Goal: Communication & Community: Answer question/provide support

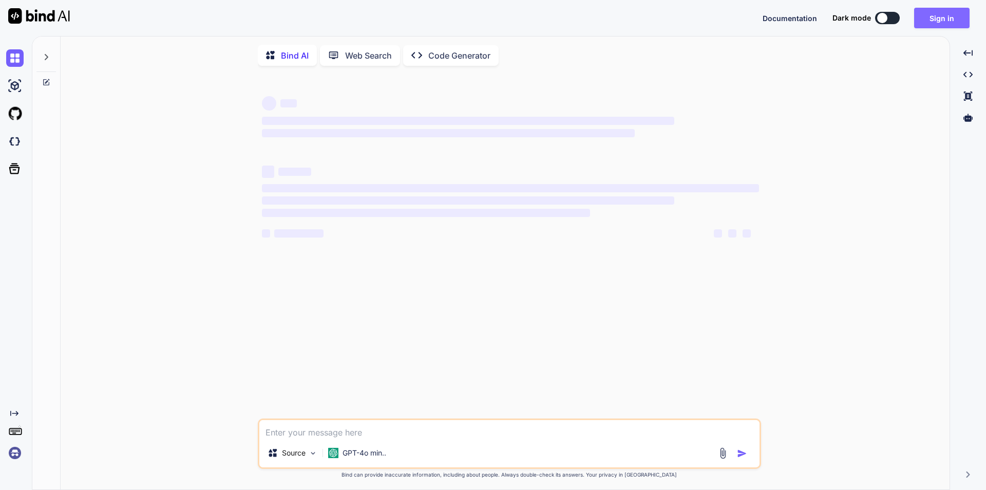
click at [945, 27] on button "Sign in" at bounding box center [941, 18] width 55 height 21
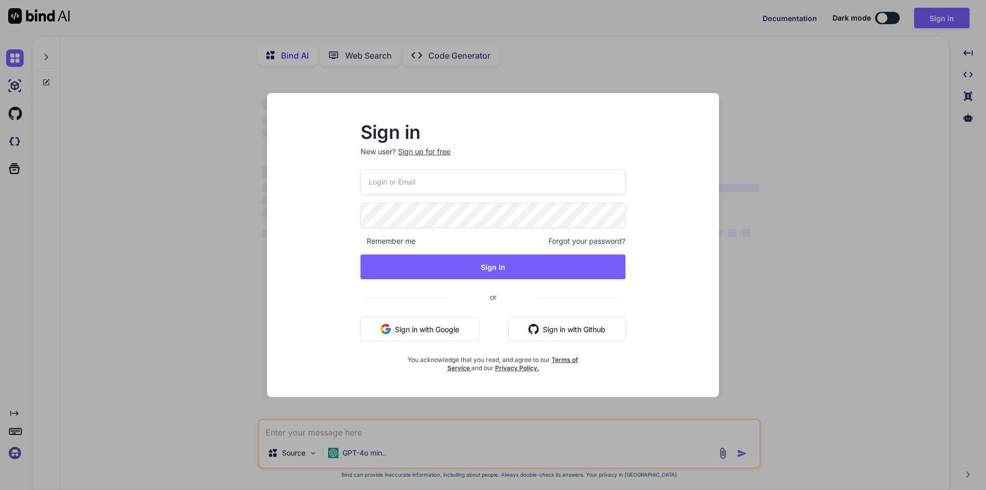
drag, startPoint x: 385, startPoint y: 187, endPoint x: 393, endPoint y: 192, distance: 9.4
click at [385, 187] on input "email" at bounding box center [493, 181] width 265 height 25
type input "[EMAIL_ADDRESS][DOMAIN_NAME]"
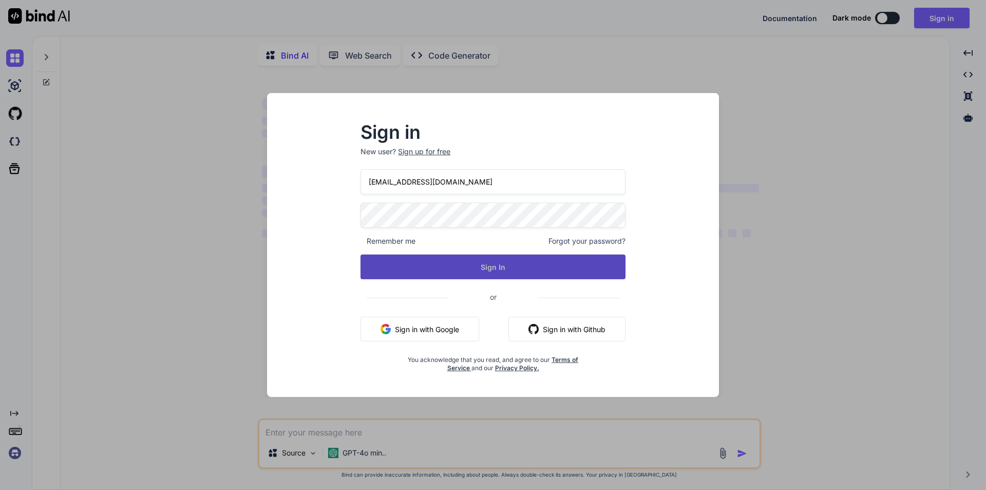
click at [442, 266] on button "Sign In" at bounding box center [493, 266] width 265 height 25
click at [443, 268] on button "Sign In" at bounding box center [493, 266] width 265 height 25
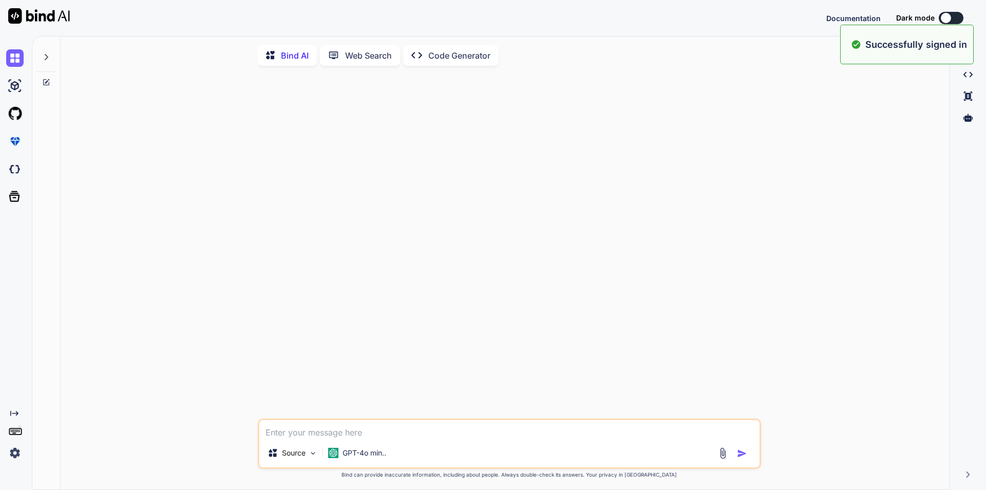
click at [326, 437] on textarea at bounding box center [509, 429] width 500 height 18
type textarea "x"
paste textarea "• Created the Participation By Activity Type section using the Stacked area cha…"
type textarea "• Created the Participation By Activity Type section using the Stacked area cha…"
type textarea "x"
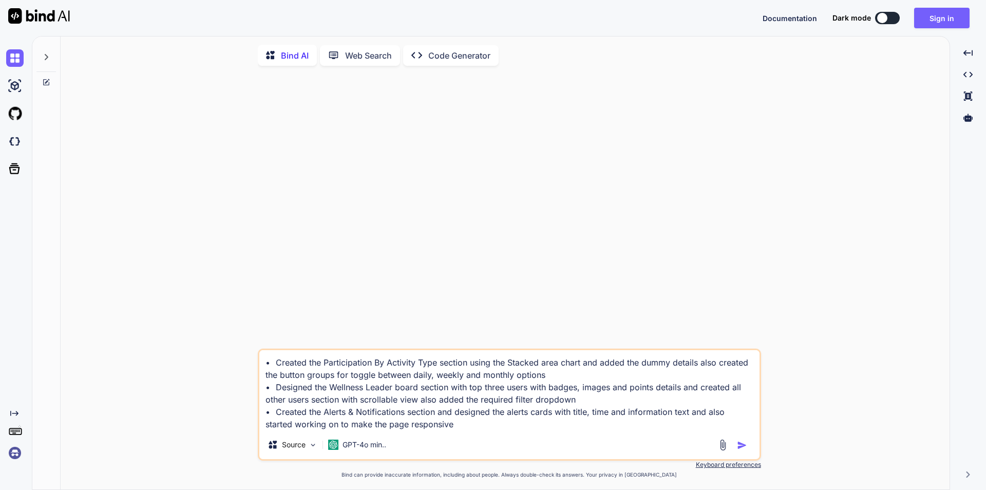
type textarea "• Created the Participation By Activity Type section using the Stacked area cha…"
type textarea "x"
type textarea "• Created the Participation By Activity Type section using the Stacked area cha…"
type textarea "x"
type textarea "• Created the Participation By Activity Type section using the Stacked area cha…"
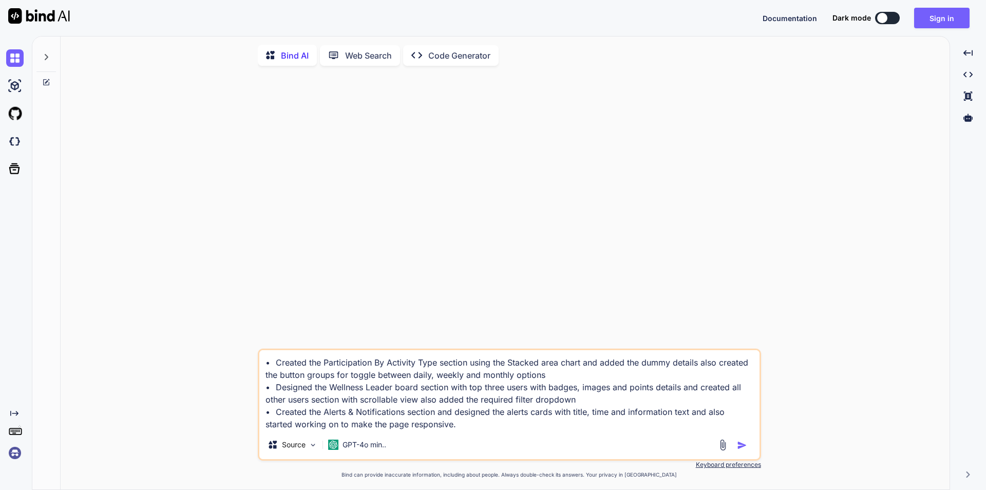
type textarea "x"
type textarea "• Created the Participation By Activity Type section using the Stacked area cha…"
type textarea "x"
type textarea "• Created the Participation By Activity Type section using the Stacked area cha…"
type textarea "x"
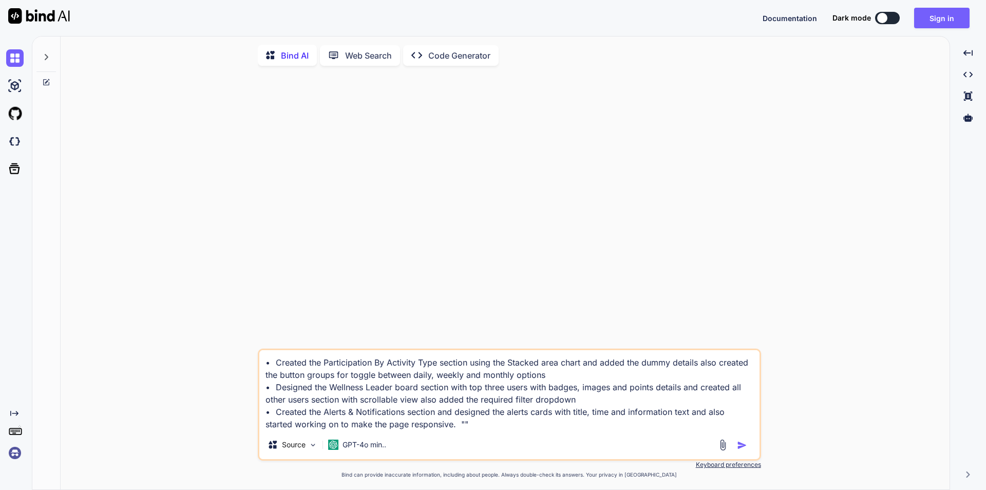
type textarea "• Created the Participation By Activity Type section using the Stacked area cha…"
type textarea "x"
type textarea "• Created the Participation By Activity Type section using the Stacked area cha…"
type textarea "x"
type textarea "• Created the Participation By Activity Type section using the Stacked area cha…"
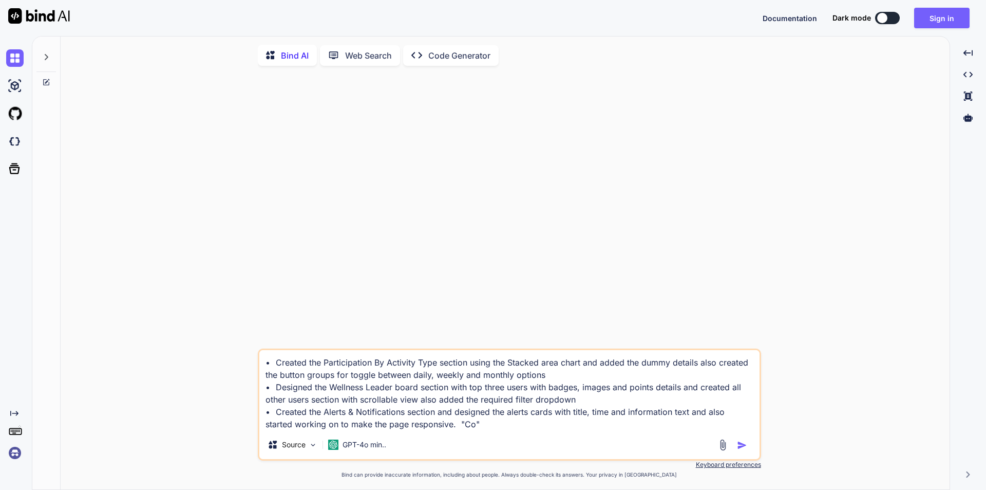
type textarea "x"
type textarea "• Created the Participation By Activity Type section using the Stacked area cha…"
type textarea "x"
type textarea "• Created the Participation By Activity Type section using the Stacked area cha…"
type textarea "x"
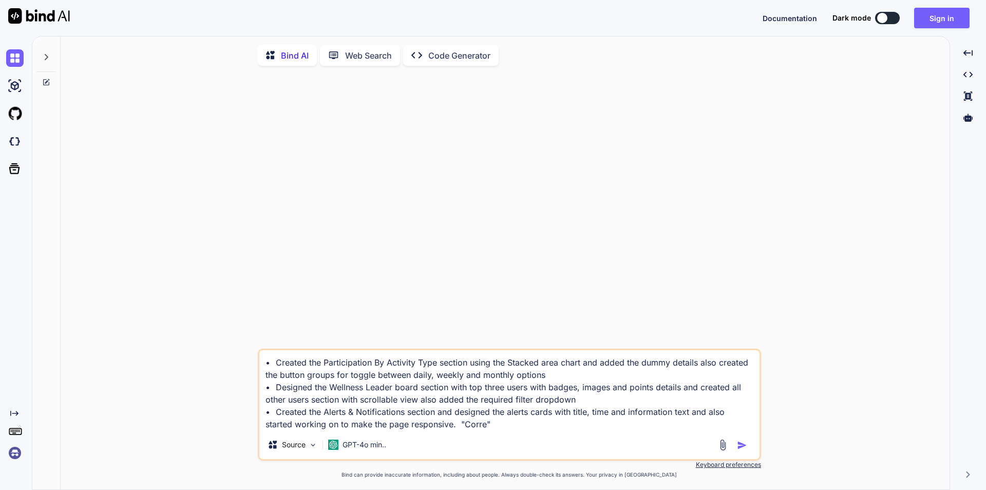
type textarea "• Created the Participation By Activity Type section using the Stacked area cha…"
type textarea "x"
type textarea "• Created the Participation By Activity Type section using the Stacked area cha…"
type textarea "x"
type textarea "• Created the Participation By Activity Type section using the Stacked area cha…"
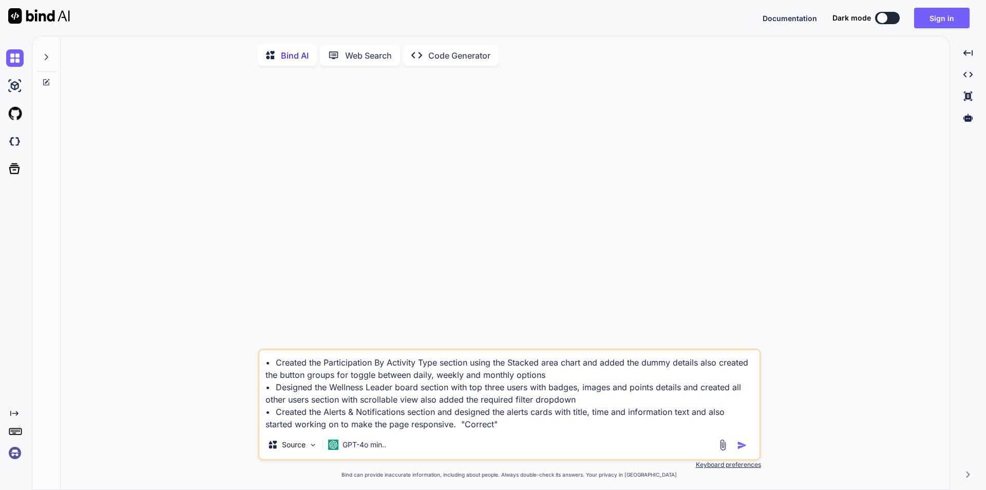
type textarea "x"
type textarea "• Created the Participation By Activity Type section using the Stacked area cha…"
type textarea "x"
type textarea "• Created the Participation By Activity Type section using the Stacked area cha…"
type textarea "x"
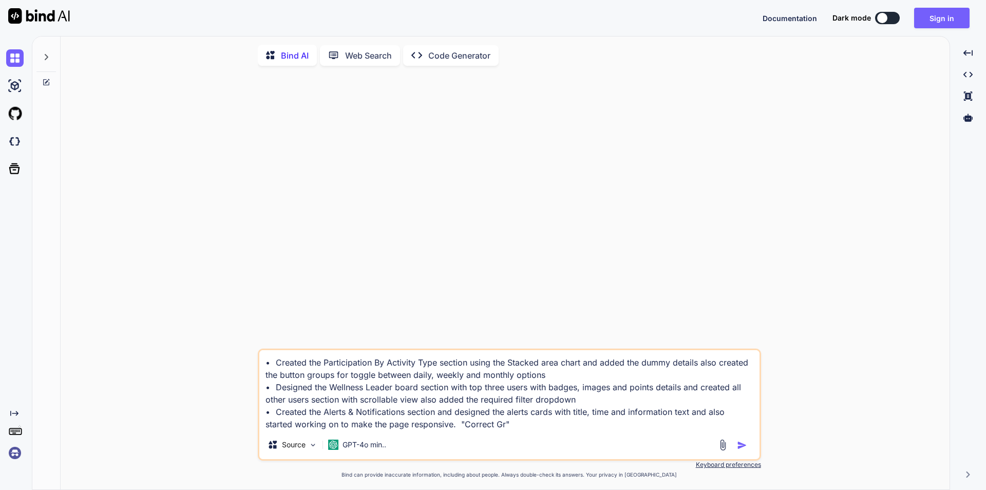
type textarea "• Created the Participation By Activity Type section using the Stacked area cha…"
type textarea "x"
type textarea "• Created the Participation By Activity Type section using the Stacked area cha…"
type textarea "x"
type textarea "• Created the Participation By Activity Type section using the Stacked area cha…"
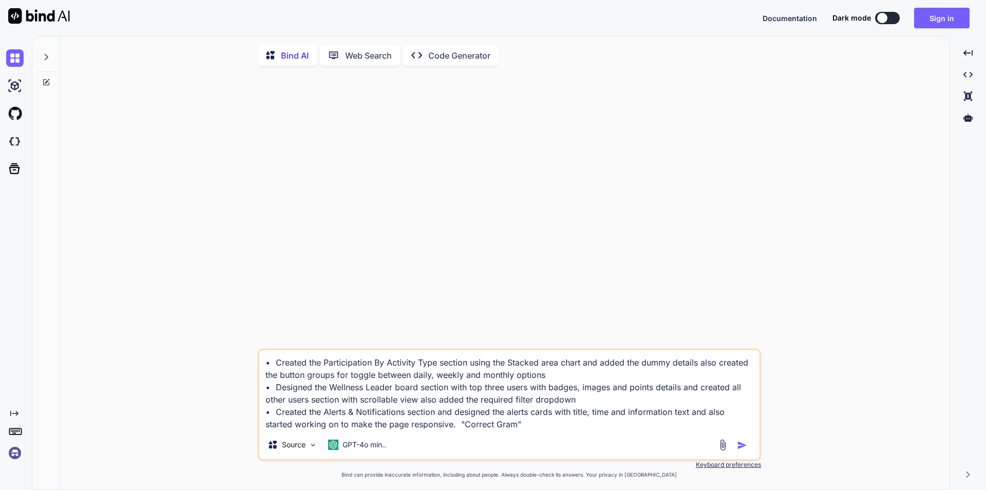
type textarea "x"
type textarea "• Created the Participation By Activity Type section using the Stacked area cha…"
type textarea "x"
type textarea "• Created the Participation By Activity Type section using the Stacked area cha…"
type textarea "x"
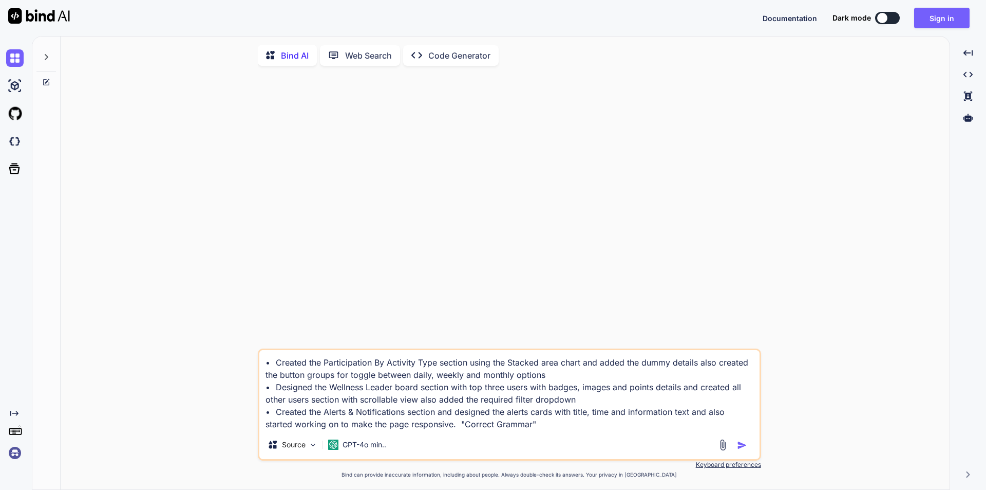
type textarea "• Created the Participation By Activity Type section using the Stacked area cha…"
type textarea "x"
type textarea "• Created the Participation By Activity Type section using the Stacked area cha…"
type textarea "x"
type textarea "• Created the Participation By Activity Type section using the Stacked area cha…"
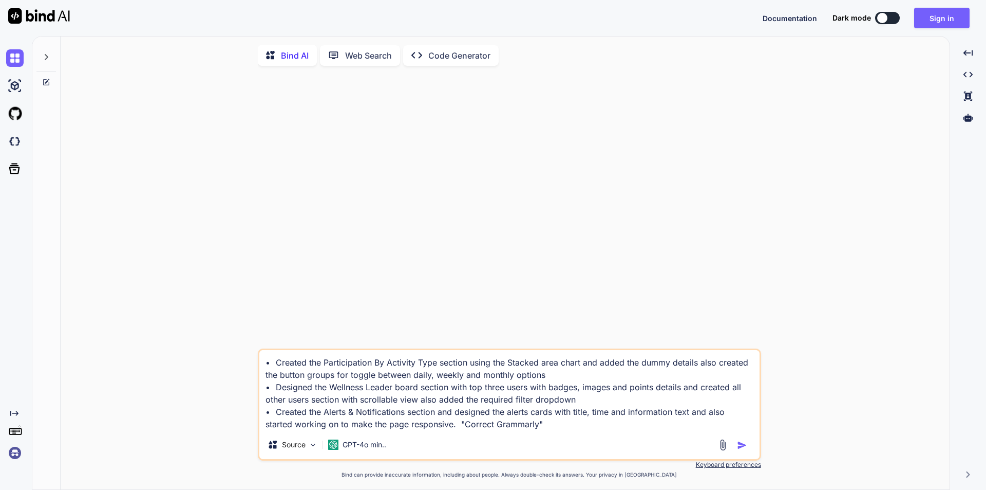
type textarea "x"
type textarea "• Created the Participation By Activity Type section using the Stacked area cha…"
type textarea "x"
type textarea "• Created the Participation By Activity Type section using the Stacked area cha…"
type textarea "x"
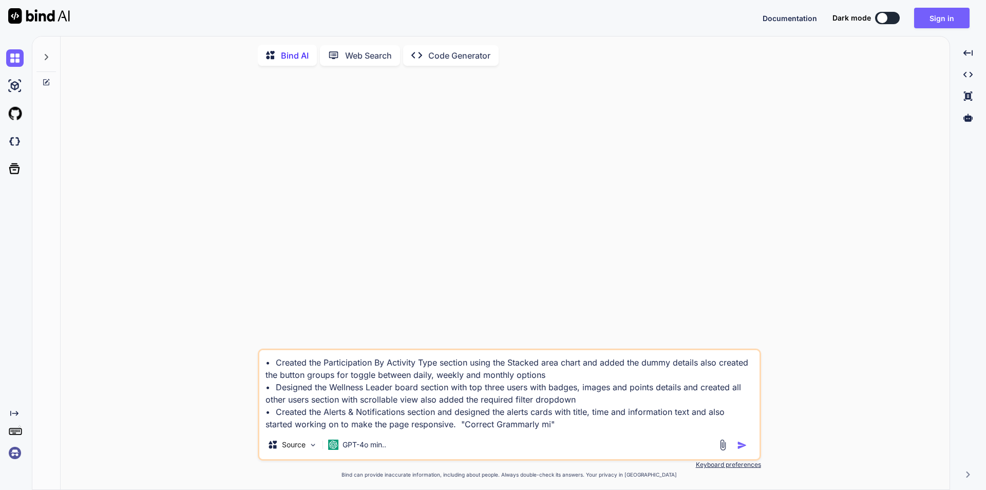
type textarea "• Created the Participation By Activity Type section using the Stacked area cha…"
type textarea "x"
type textarea "• Created the Participation By Activity Type section using the Stacked area cha…"
type textarea "x"
type textarea "• Created the Participation By Activity Type section using the Stacked area cha…"
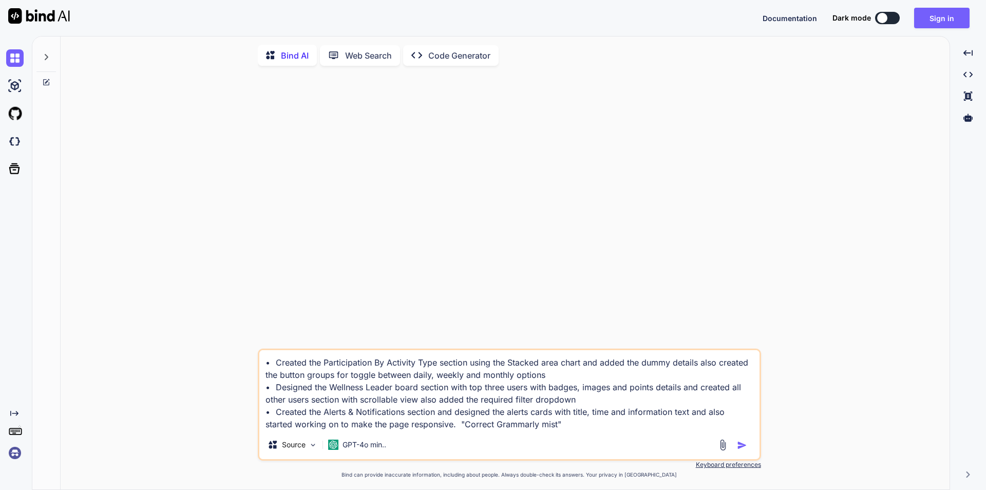
type textarea "x"
type textarea "• Created the Participation By Activity Type section using the Stacked area cha…"
type textarea "x"
type textarea "• Created the Participation By Activity Type section using the Stacked area cha…"
type textarea "x"
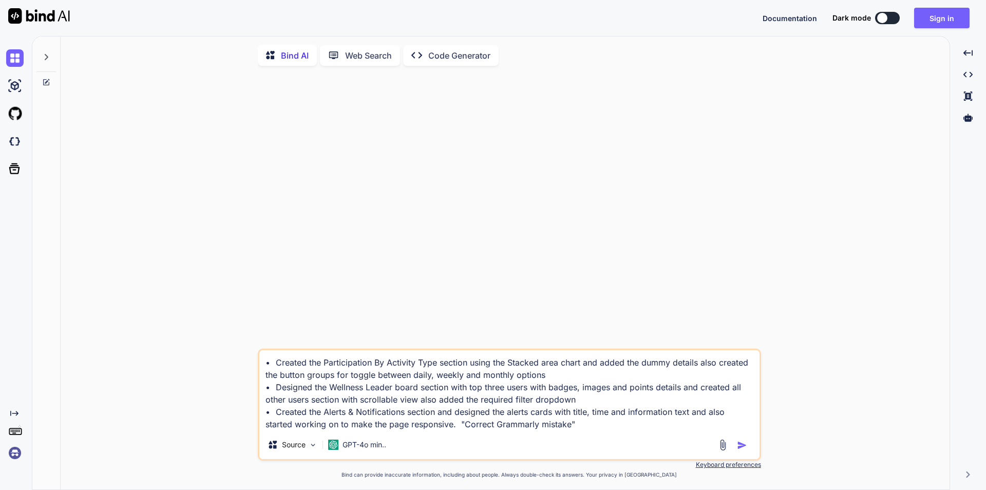
type textarea "• Created the Participation By Activity Type section using the Stacked area cha…"
type textarea "x"
type textarea "• Created the Participation By Activity Type section using the Stacked area cha…"
type textarea "x"
type textarea "• Created the Participation By Activity Type section using the Stacked area cha…"
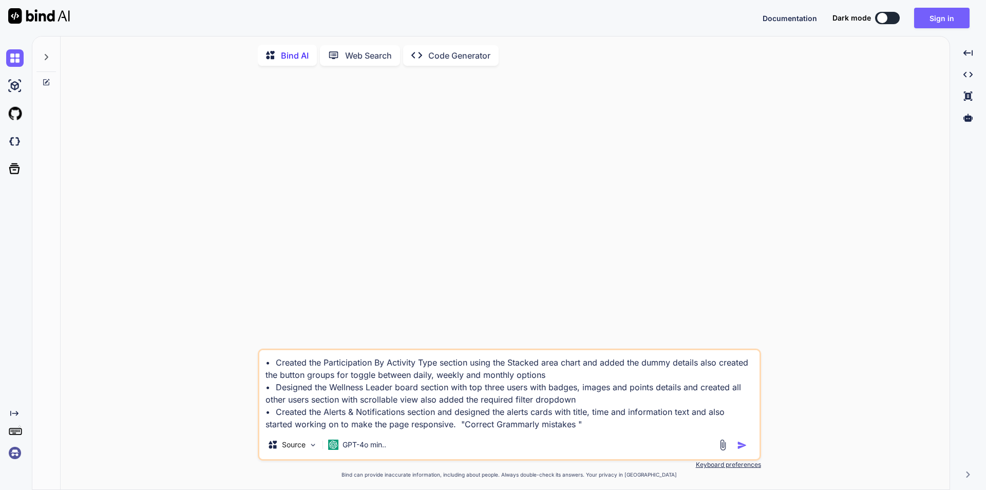
type textarea "x"
type textarea "• Created the Participation By Activity Type section using the Stacked area cha…"
type textarea "x"
type textarea "• Created the Participation By Activity Type section using the Stacked area cha…"
type textarea "x"
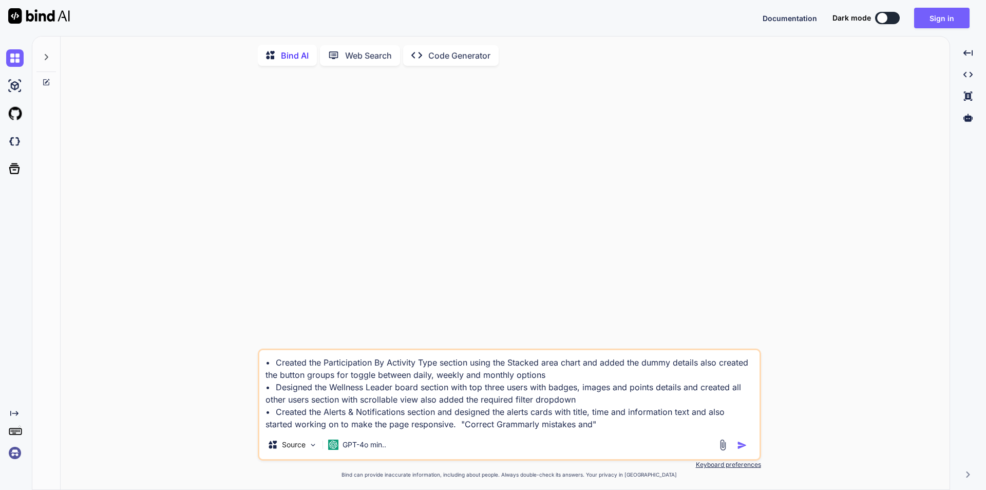
type textarea "• Created the Participation By Activity Type section using the Stacked area cha…"
type textarea "x"
type textarea "• Created the Participation By Activity Type section using the Stacked area cha…"
type textarea "x"
type textarea "• Created the Participation By Activity Type section using the Stacked area cha…"
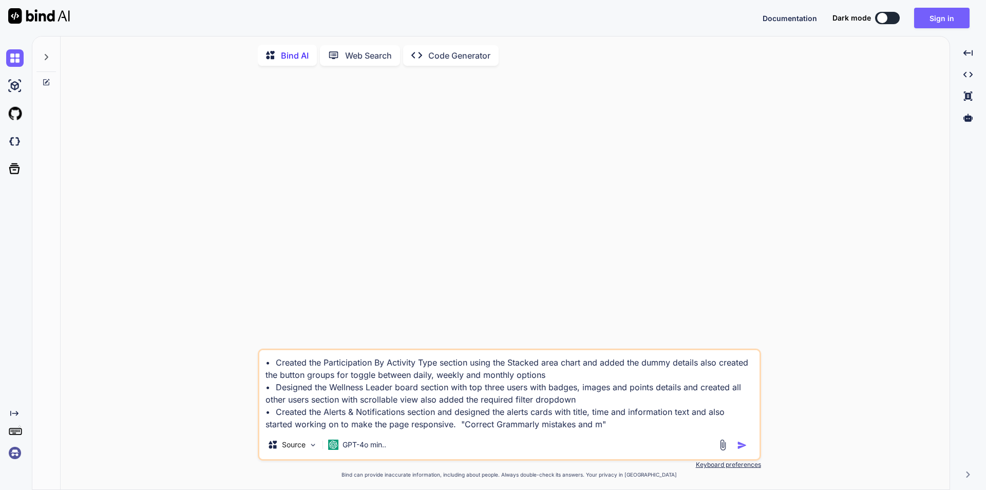
type textarea "x"
type textarea "• Created the Participation By Activity Type section using the Stacked area cha…"
type textarea "x"
type textarea "• Created the Participation By Activity Type section using the Stacked area cha…"
type textarea "x"
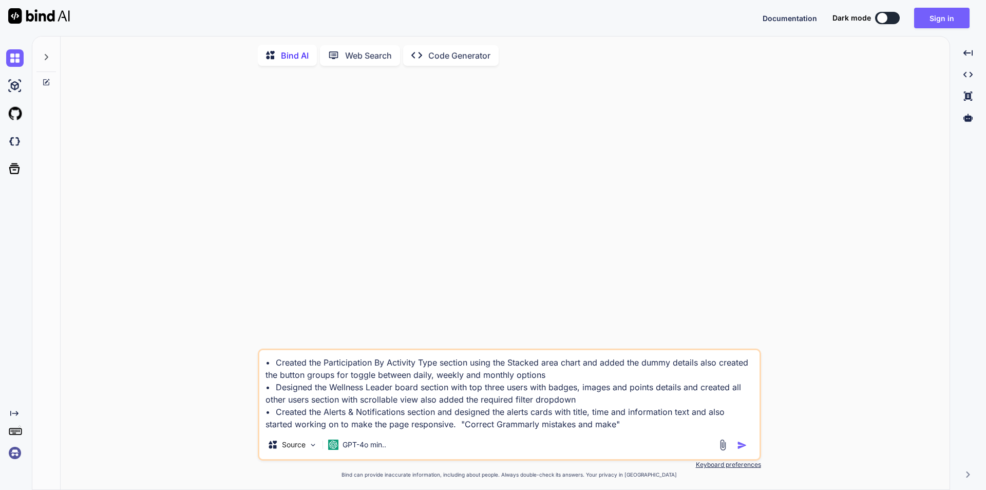
type textarea "• Created the Participation By Activity Type section using the Stacked area cha…"
type textarea "x"
type textarea "• Created the Participation By Activity Type section using the Stacked area cha…"
type textarea "x"
type textarea "• Created the Participation By Activity Type section using the Stacked area cha…"
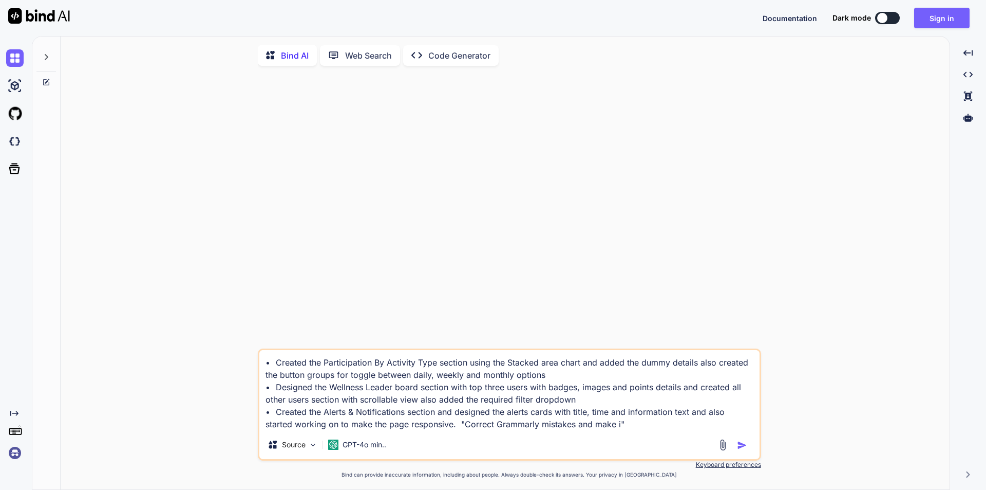
type textarea "x"
type textarea "• Created the Participation By Activity Type section using the Stacked area cha…"
type textarea "x"
type textarea "• Created the Participation By Activity Type section using the Stacked area cha…"
type textarea "x"
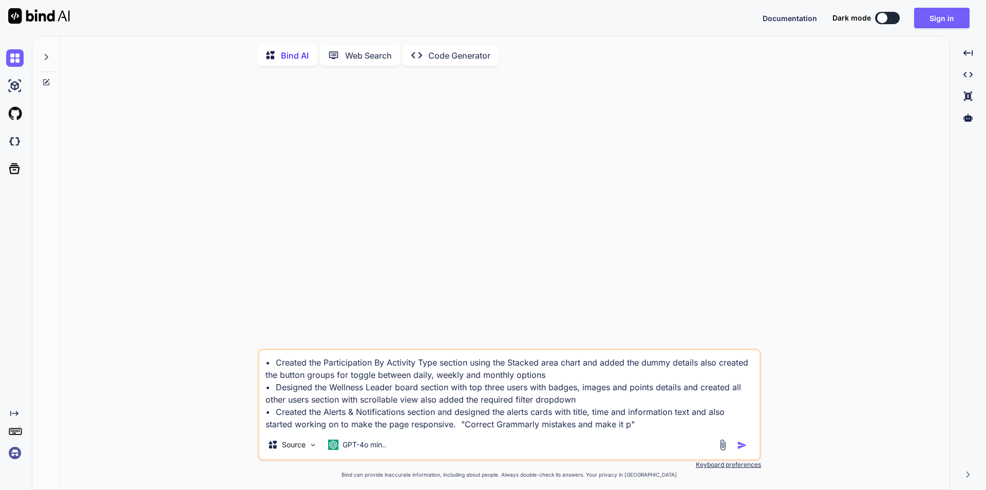
type textarea "• Created the Participation By Activity Type section using the Stacked area cha…"
type textarea "x"
type textarea "• Created the Participation By Activity Type section using the Stacked area cha…"
type textarea "x"
type textarea "• Created the Participation By Activity Type section using the Stacked area cha…"
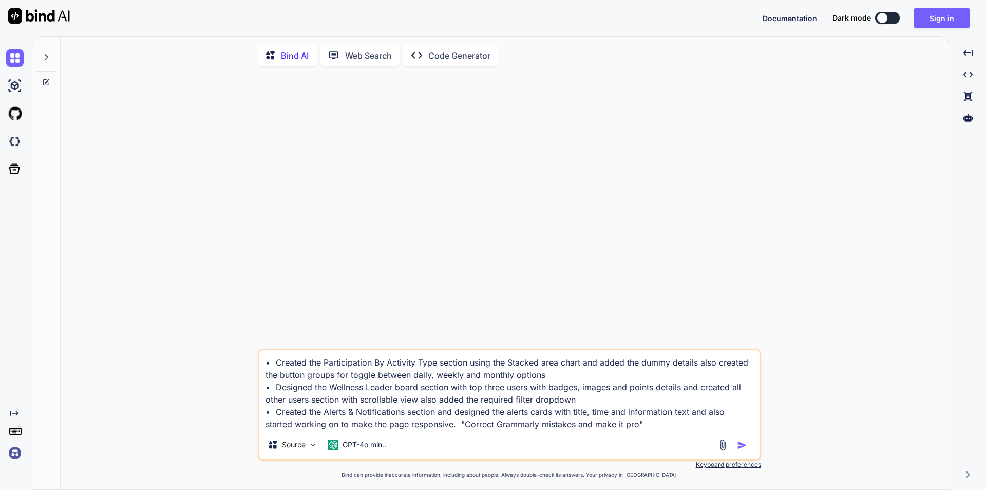
type textarea "x"
type textarea "• Created the Participation By Activity Type section using the Stacked area cha…"
type textarea "x"
type textarea "• Created the Participation By Activity Type section using the Stacked area cha…"
type textarea "x"
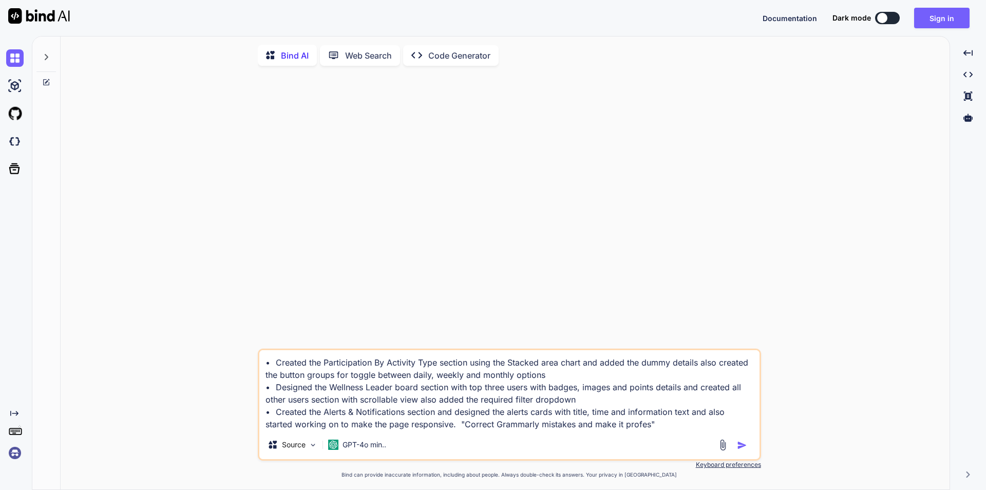
type textarea "• Created the Participation By Activity Type section using the Stacked area cha…"
type textarea "x"
type textarea "• Created the Participation By Activity Type section using the Stacked area cha…"
type textarea "x"
type textarea "• Created the Participation By Activity Type section using the Stacked area cha…"
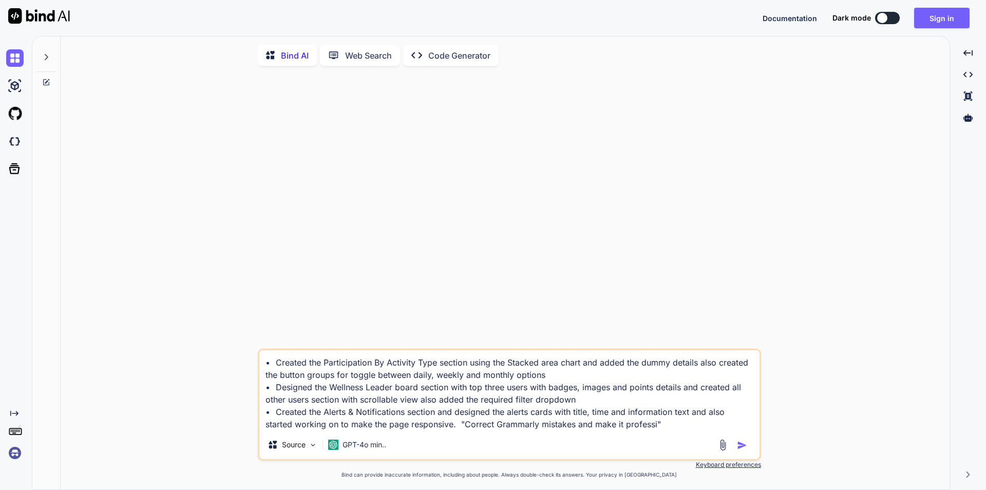
type textarea "x"
type textarea "• Created the Participation By Activity Type section using the Stacked area cha…"
type textarea "x"
type textarea "• Created the Participation By Activity Type section using the Stacked area cha…"
type textarea "x"
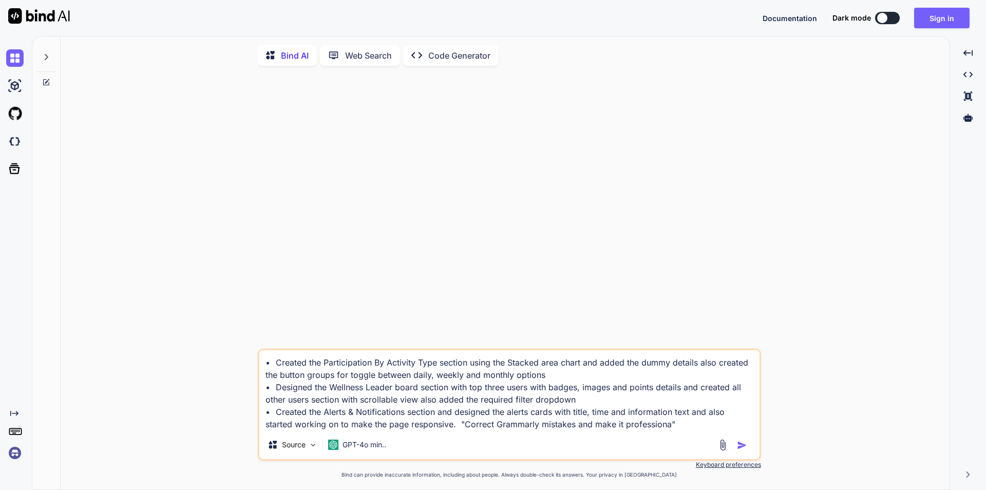
type textarea "• Created the Participation By Activity Type section using the Stacked area cha…"
type textarea "x"
type textarea "• Created the Participation By Activity Type section using the Stacked area cha…"
click at [746, 448] on img "button" at bounding box center [742, 445] width 10 height 10
type textarea "x"
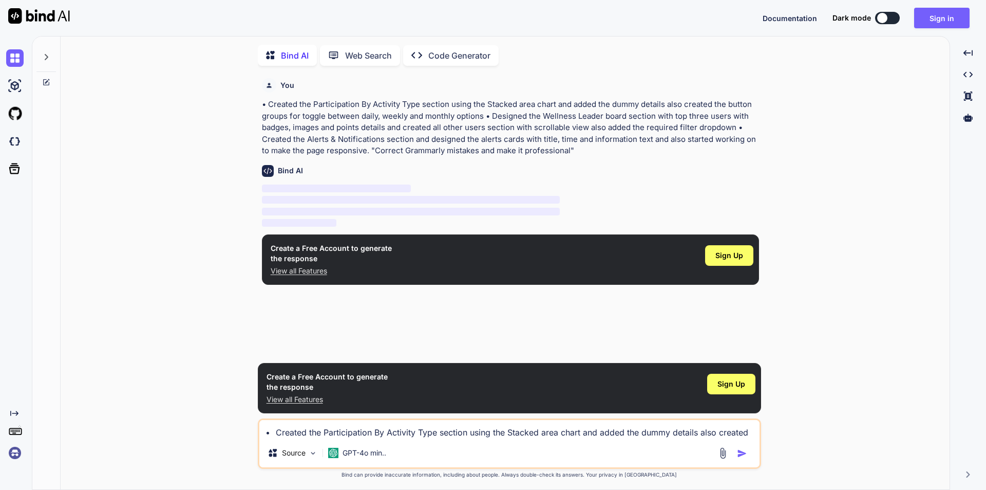
scroll to position [4, 0]
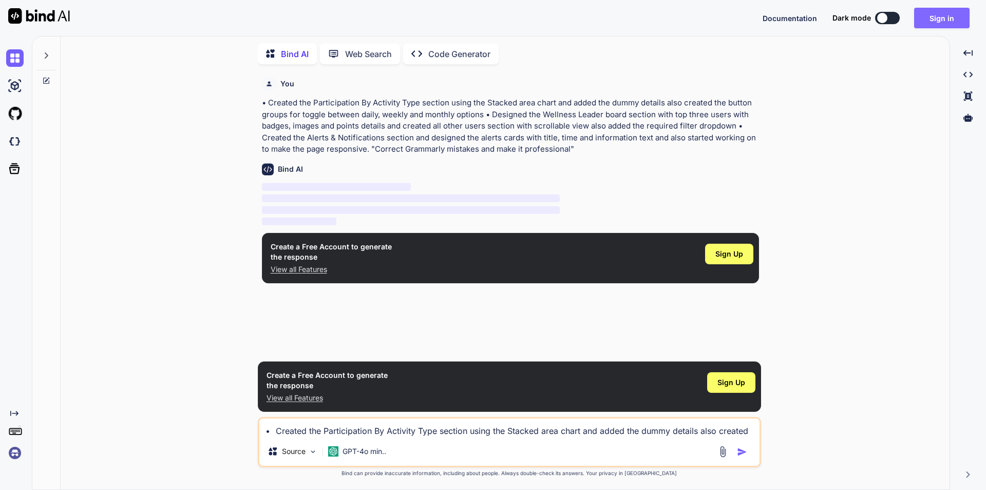
click at [955, 16] on button "Sign in" at bounding box center [941, 18] width 55 height 21
click at [932, 21] on button "Sign in" at bounding box center [941, 18] width 55 height 21
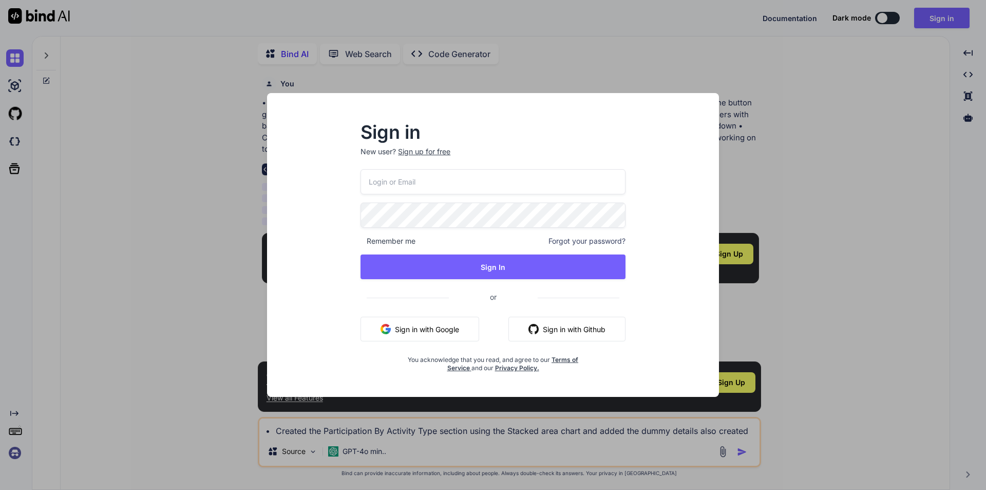
click at [461, 182] on input "email" at bounding box center [493, 181] width 265 height 25
type input "[EMAIL_ADDRESS][DOMAIN_NAME]"
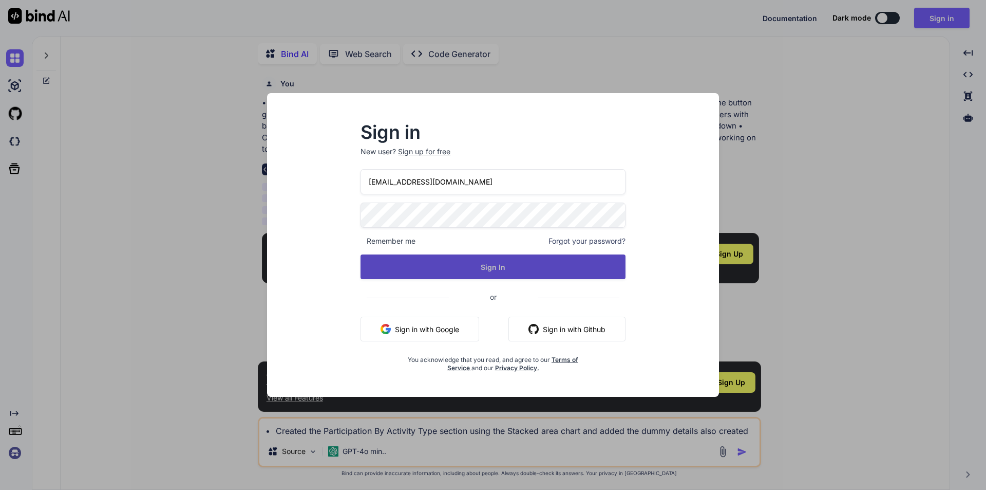
click at [488, 270] on button "Sign In" at bounding box center [493, 266] width 265 height 25
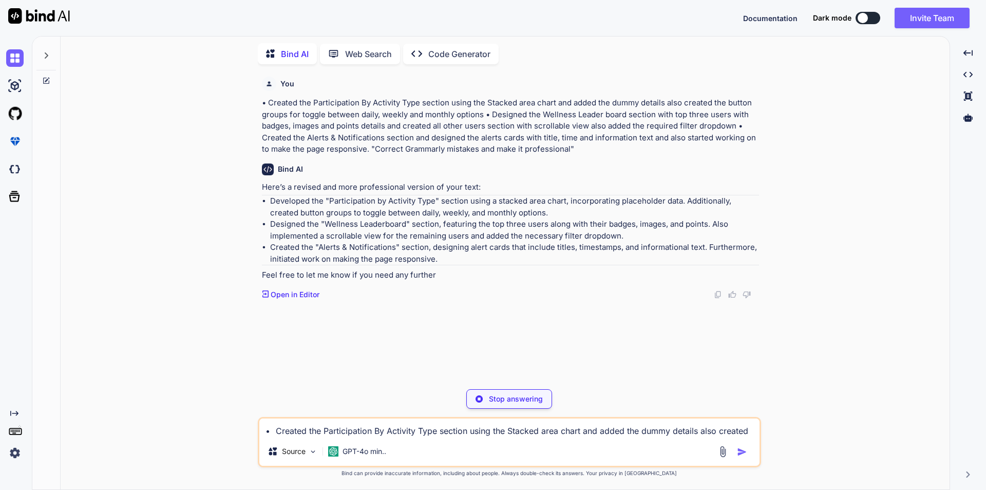
type textarea "x"
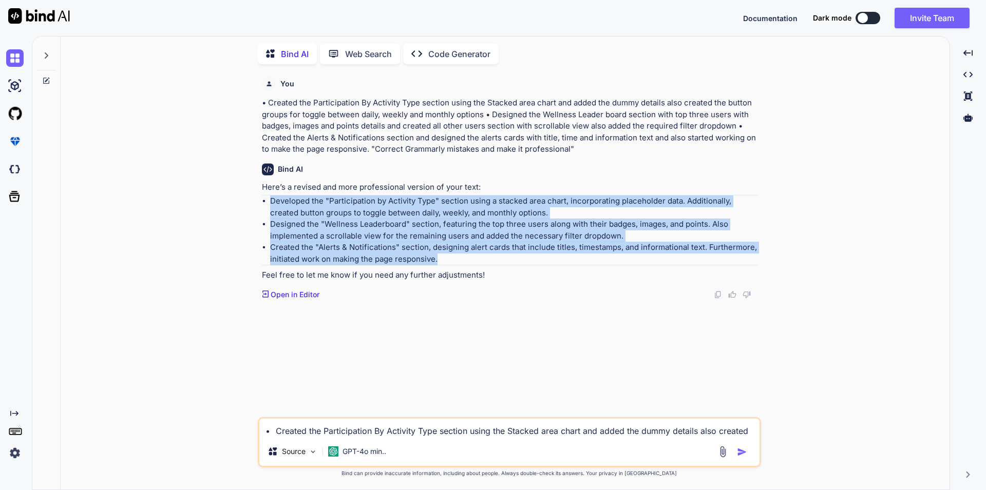
drag, startPoint x: 269, startPoint y: 198, endPoint x: 439, endPoint y: 262, distance: 181.6
click at [439, 262] on ul "Developed the "Participation by Activity Type" section using a stacked area cha…" at bounding box center [510, 229] width 497 height 69
copy ul "Developed the "Participation by Activity Type" section using a stacked area cha…"
